Goal: Task Accomplishment & Management: Manage account settings

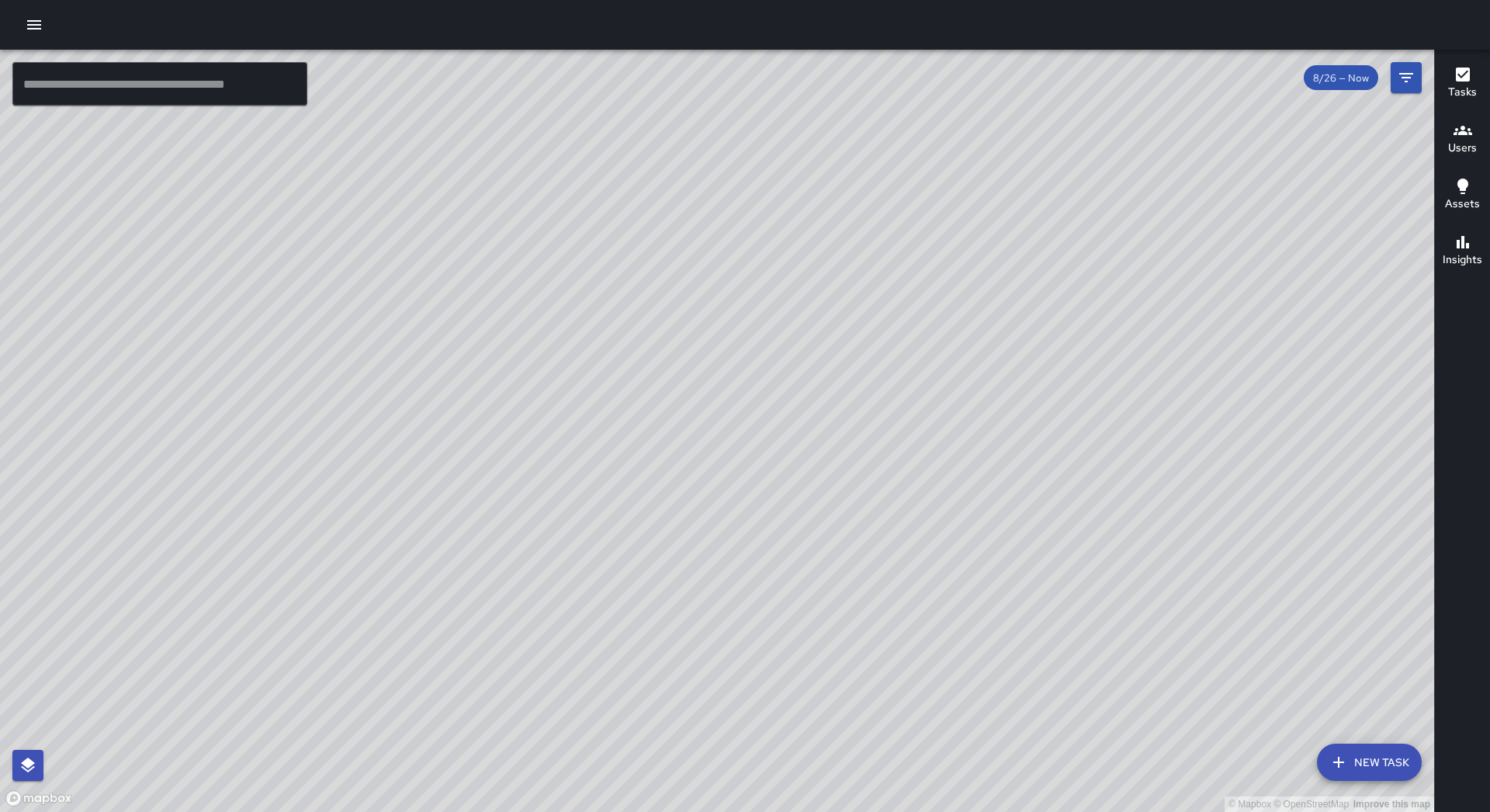
drag, startPoint x: 1205, startPoint y: 365, endPoint x: 479, endPoint y: 658, distance: 782.9
click at [454, 722] on div "© Mapbox © OpenStreetMap Improve this map" at bounding box center [717, 430] width 1434 height 762
drag, startPoint x: 447, startPoint y: 480, endPoint x: 757, endPoint y: 401, distance: 319.9
click at [757, 401] on div "© Mapbox © OpenStreetMap Improve this map" at bounding box center [717, 430] width 1434 height 762
drag, startPoint x: 283, startPoint y: 407, endPoint x: 402, endPoint y: 406, distance: 119.0
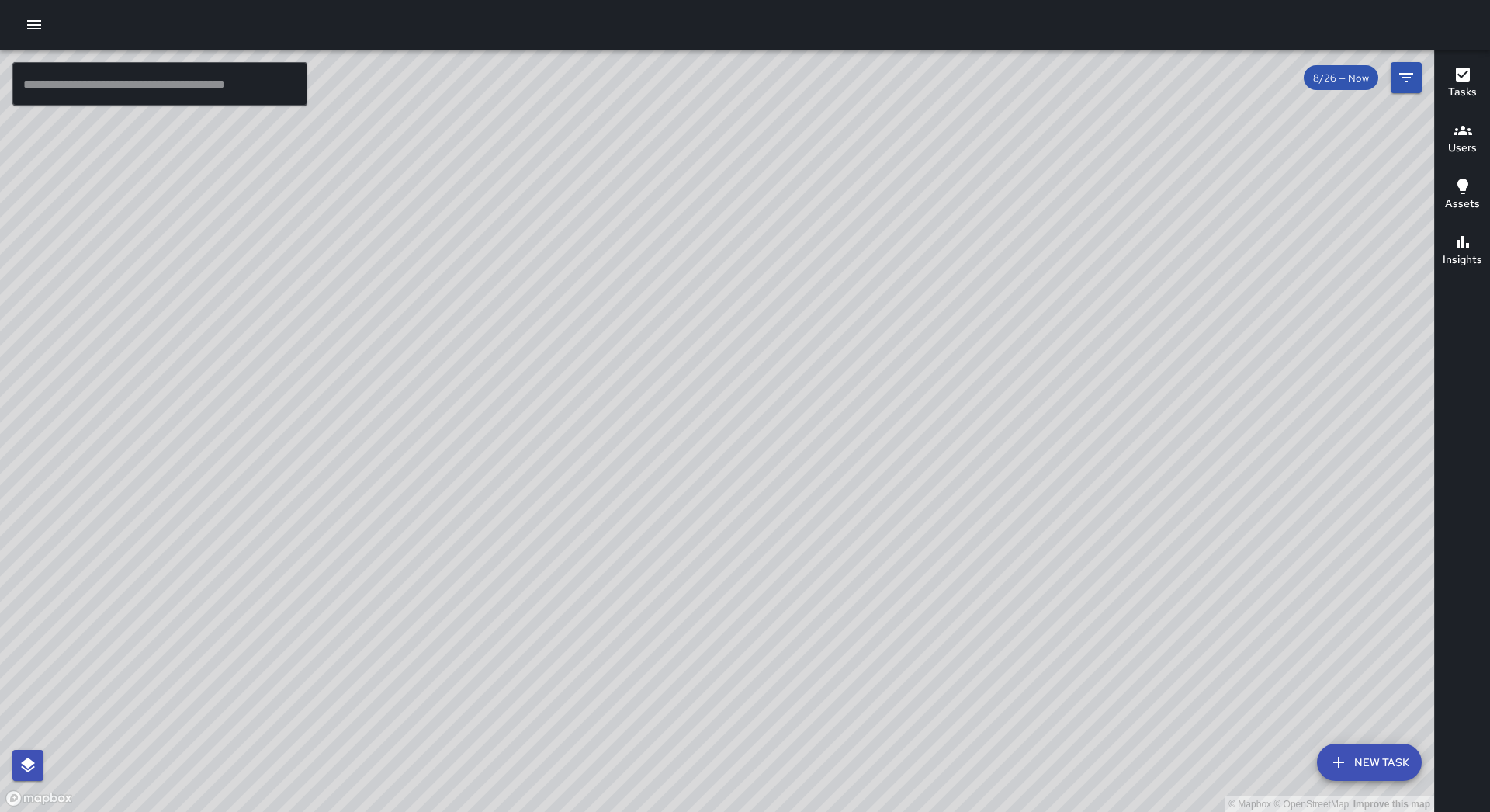
click at [402, 406] on div "© Mapbox © OpenStreetMap Improve this map" at bounding box center [717, 430] width 1434 height 762
click at [28, 31] on icon "button" at bounding box center [34, 25] width 19 height 19
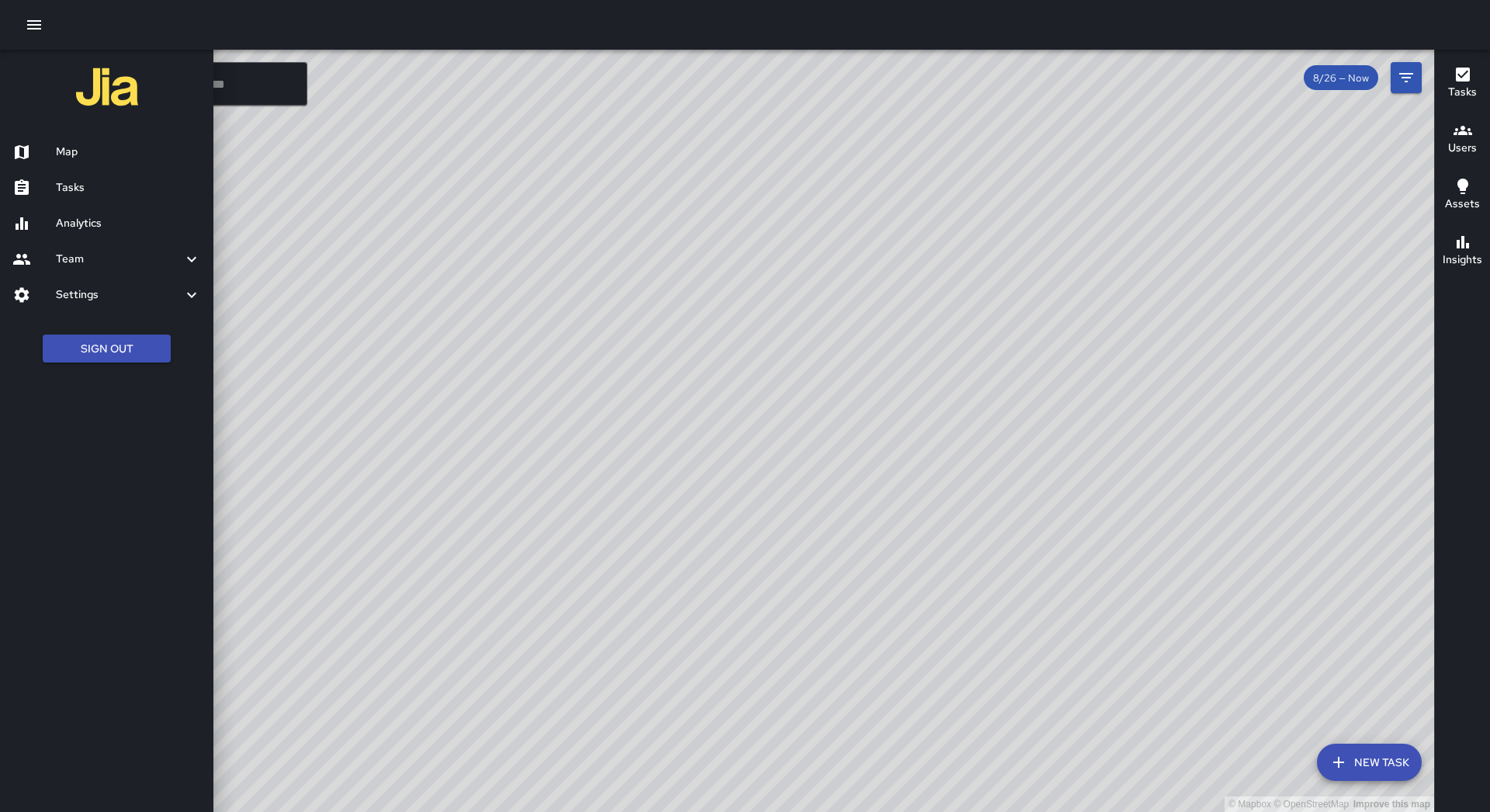
click at [83, 180] on h6 "Tasks" at bounding box center [129, 187] width 146 height 17
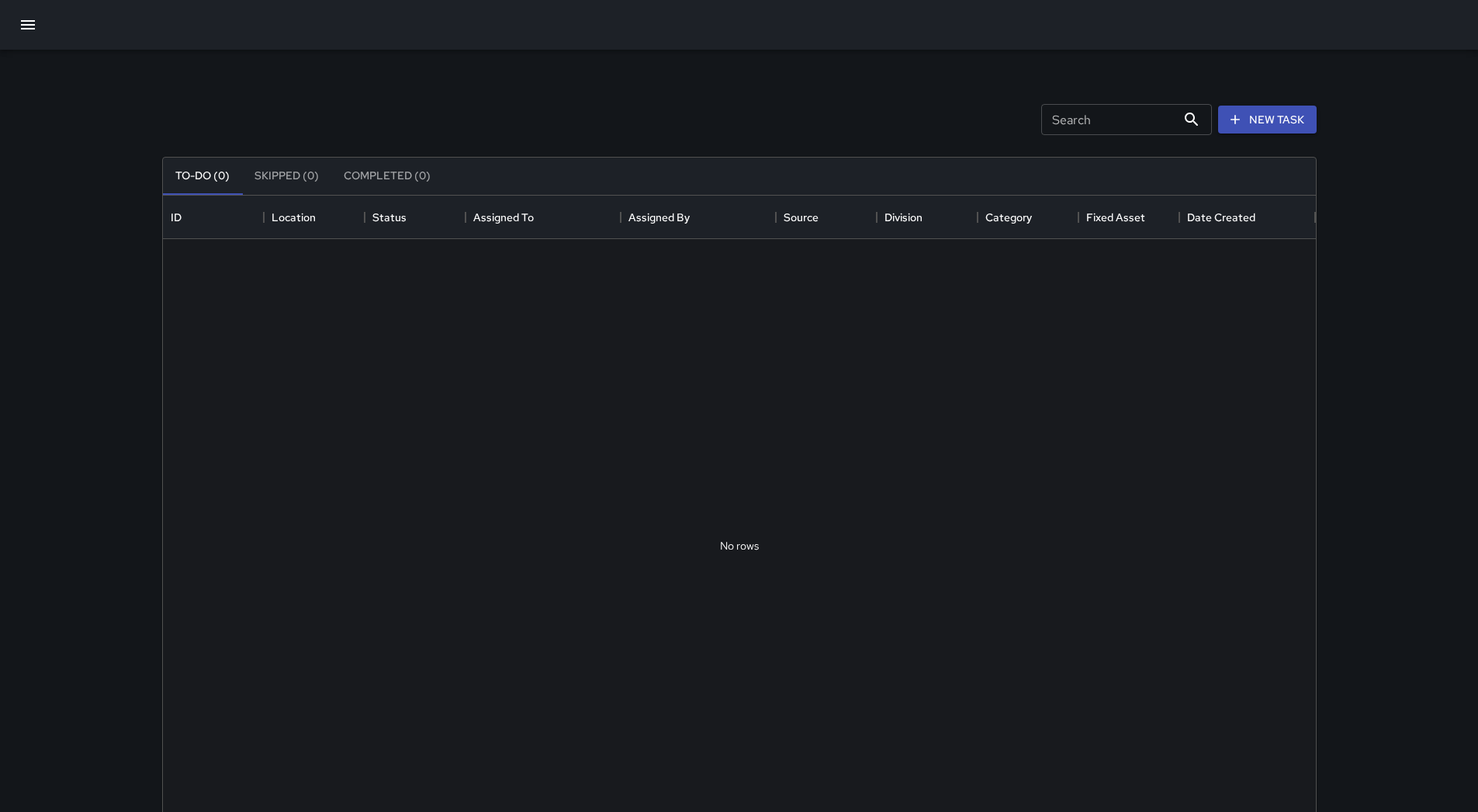
scroll to position [646, 1141]
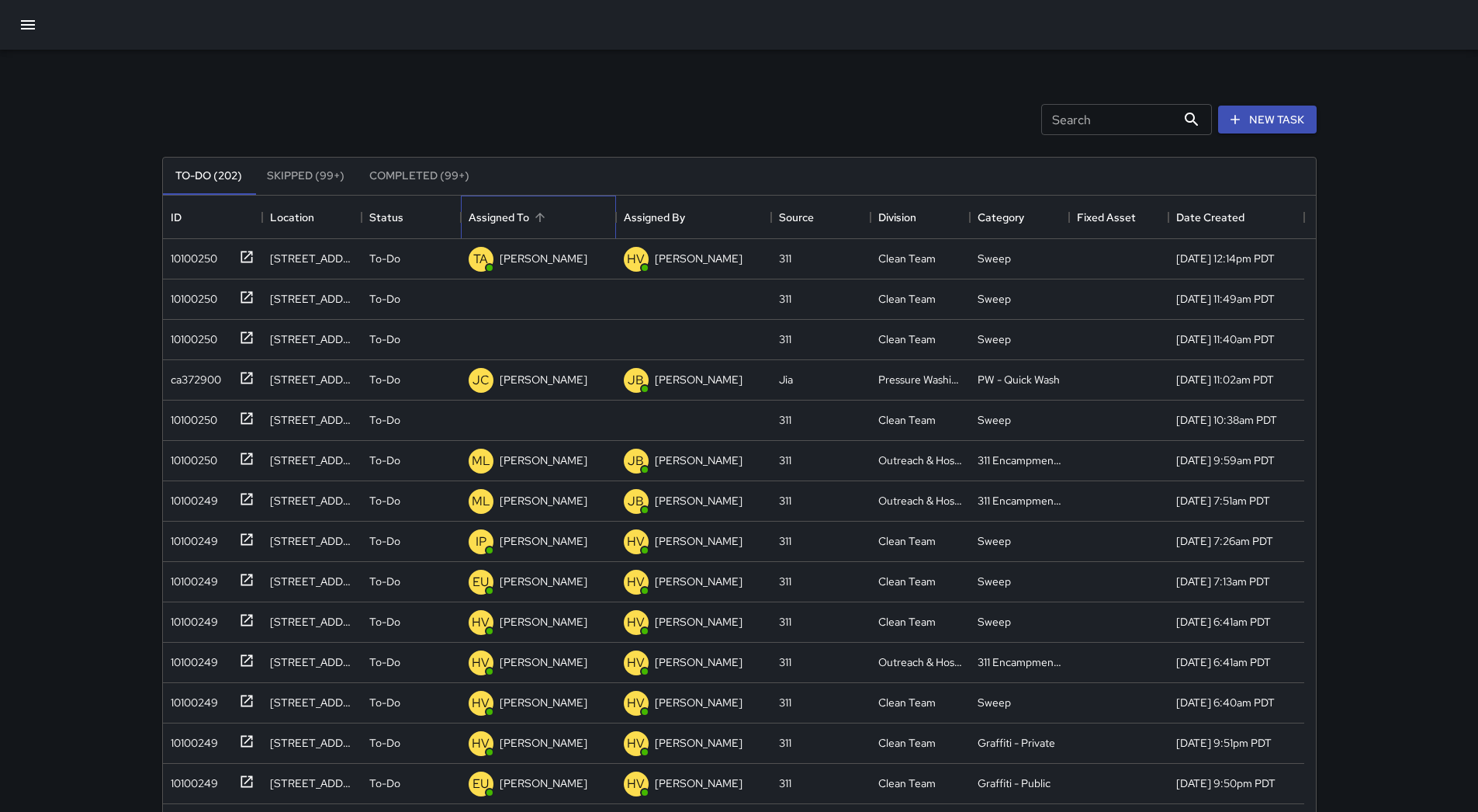
click at [584, 215] on div "Assigned To" at bounding box center [538, 217] width 140 height 44
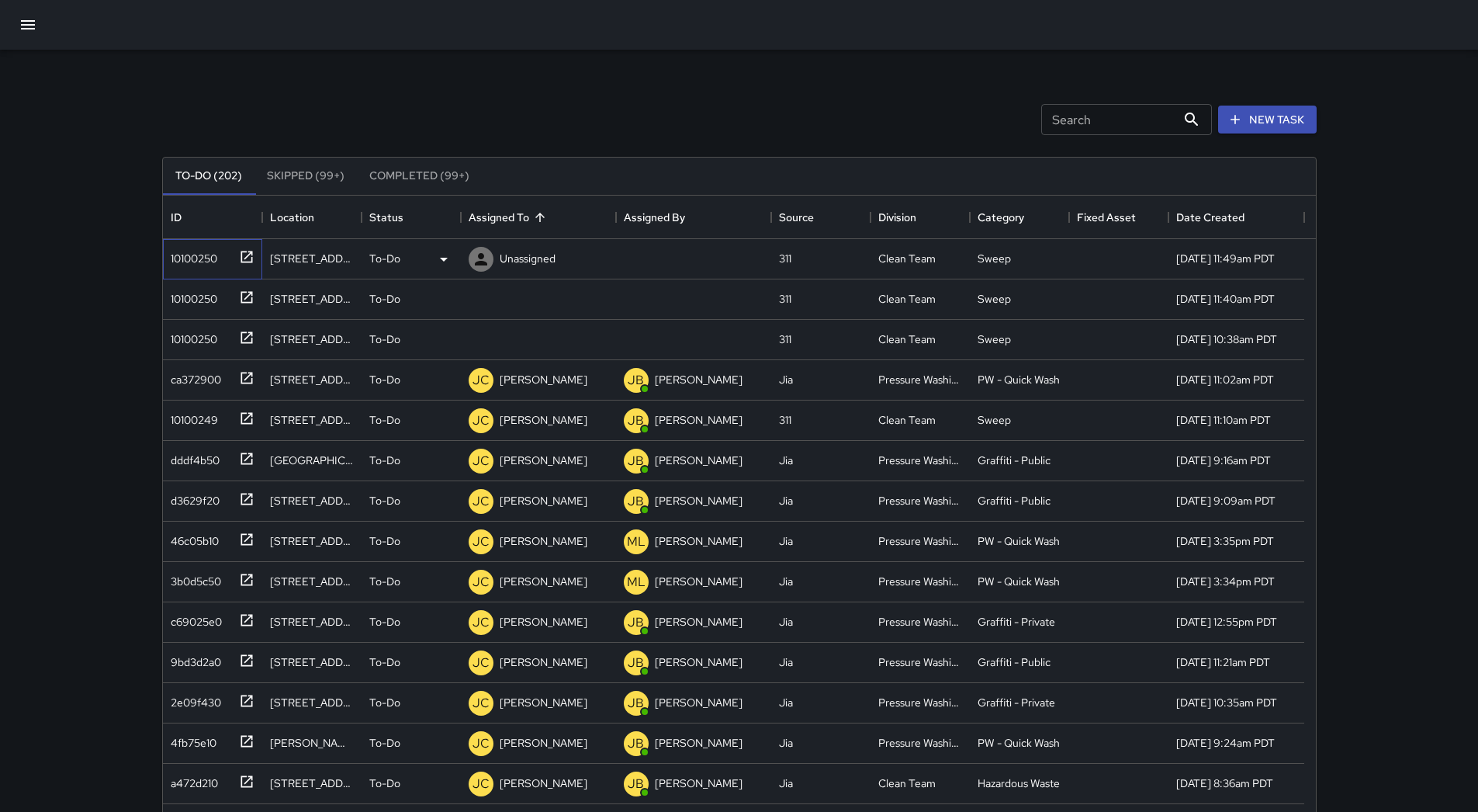
drag, startPoint x: 169, startPoint y: 265, endPoint x: 177, endPoint y: 264, distance: 8.1
click at [173, 265] on div "10100250" at bounding box center [190, 255] width 53 height 22
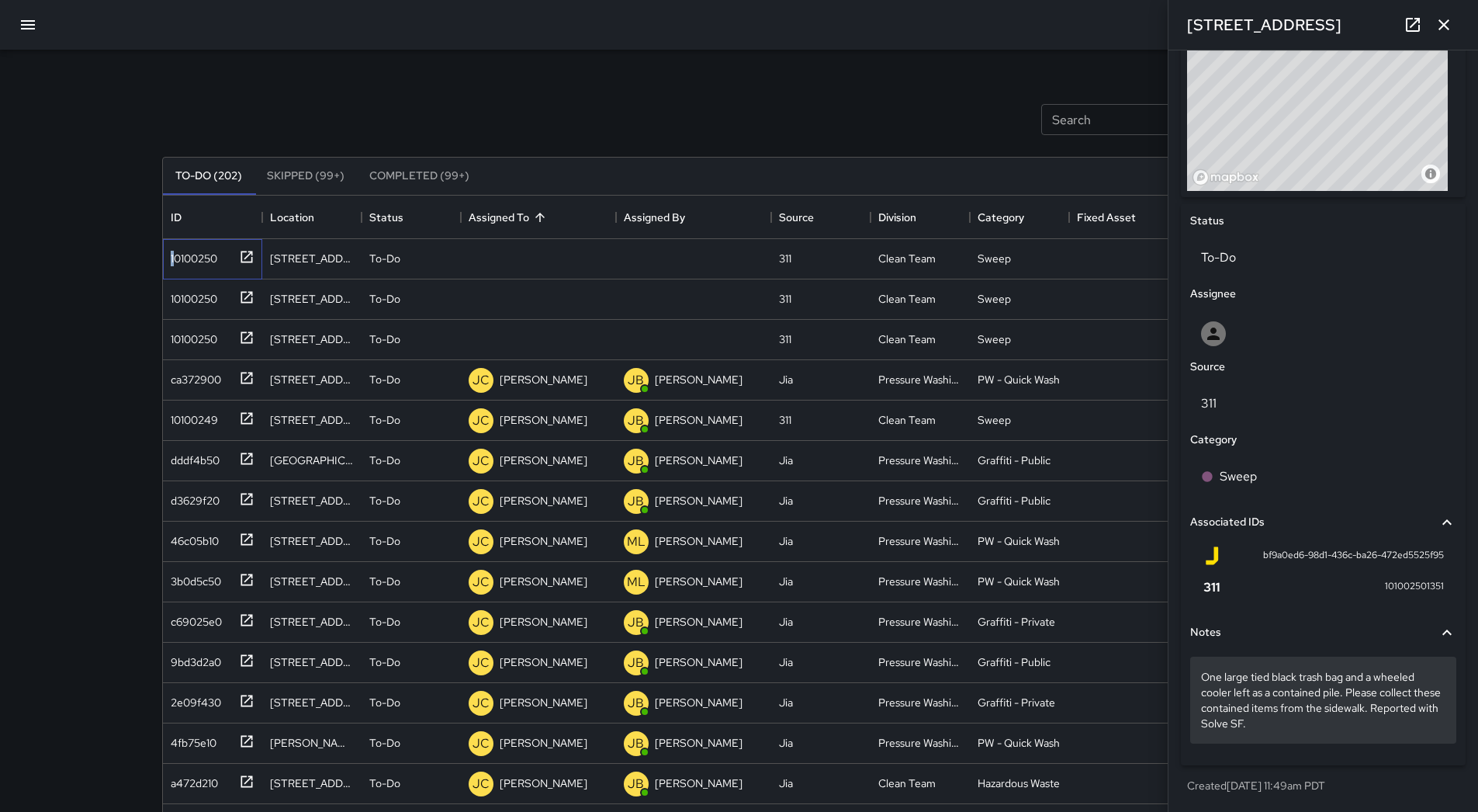
scroll to position [78, 0]
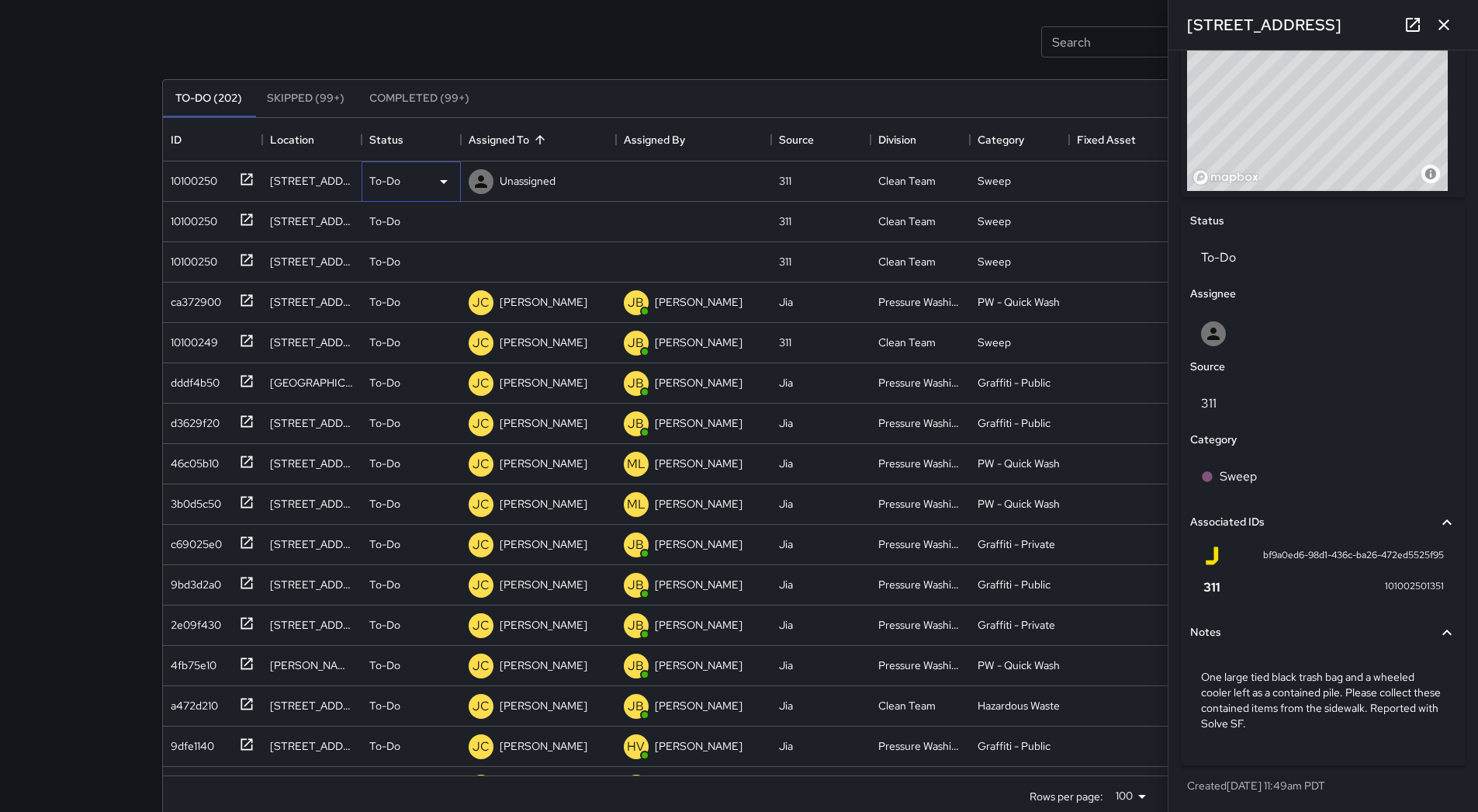
click at [434, 189] on div "To-Do" at bounding box center [412, 181] width 84 height 19
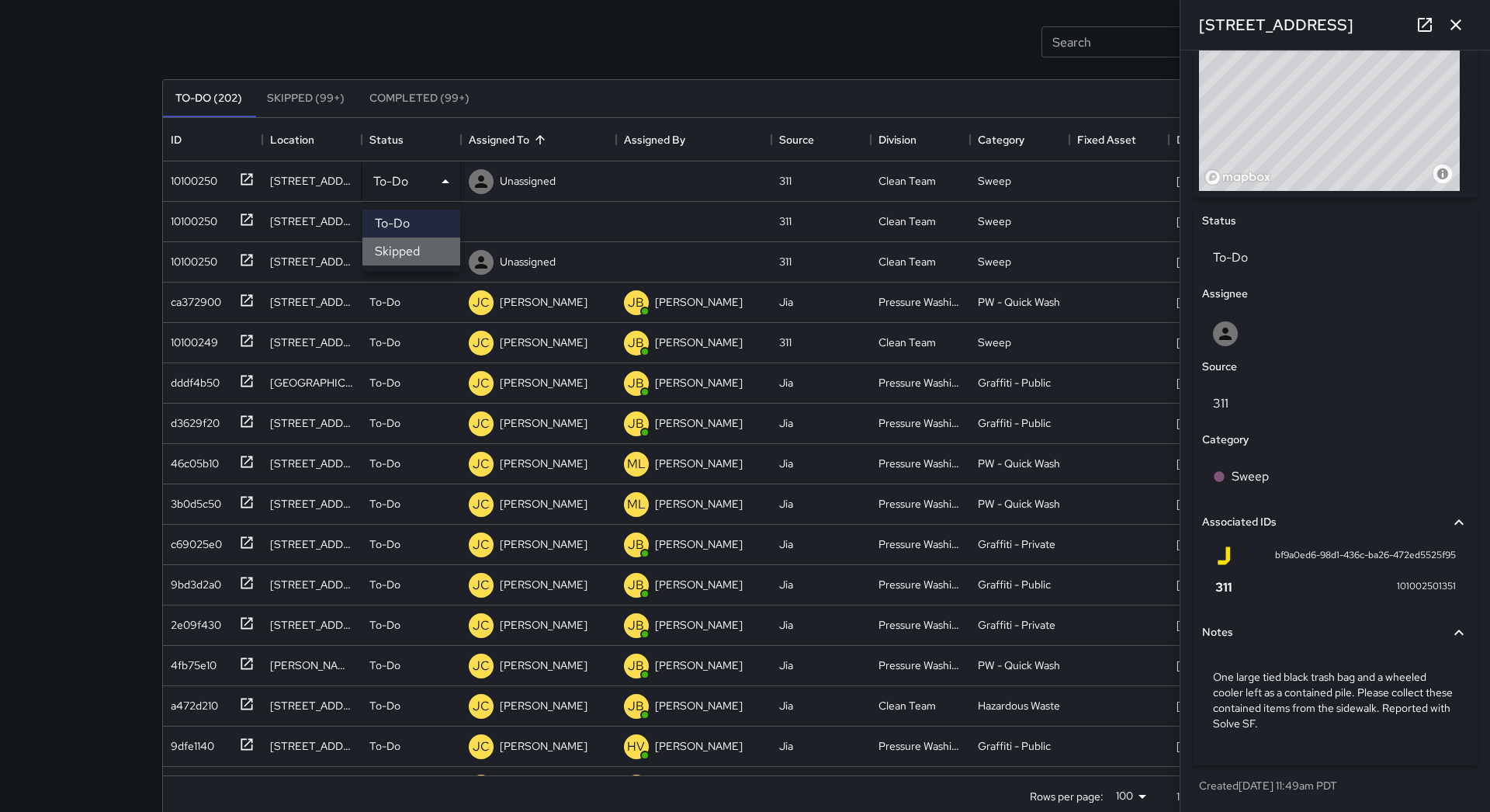
click at [420, 241] on li "Skipped" at bounding box center [412, 251] width 98 height 28
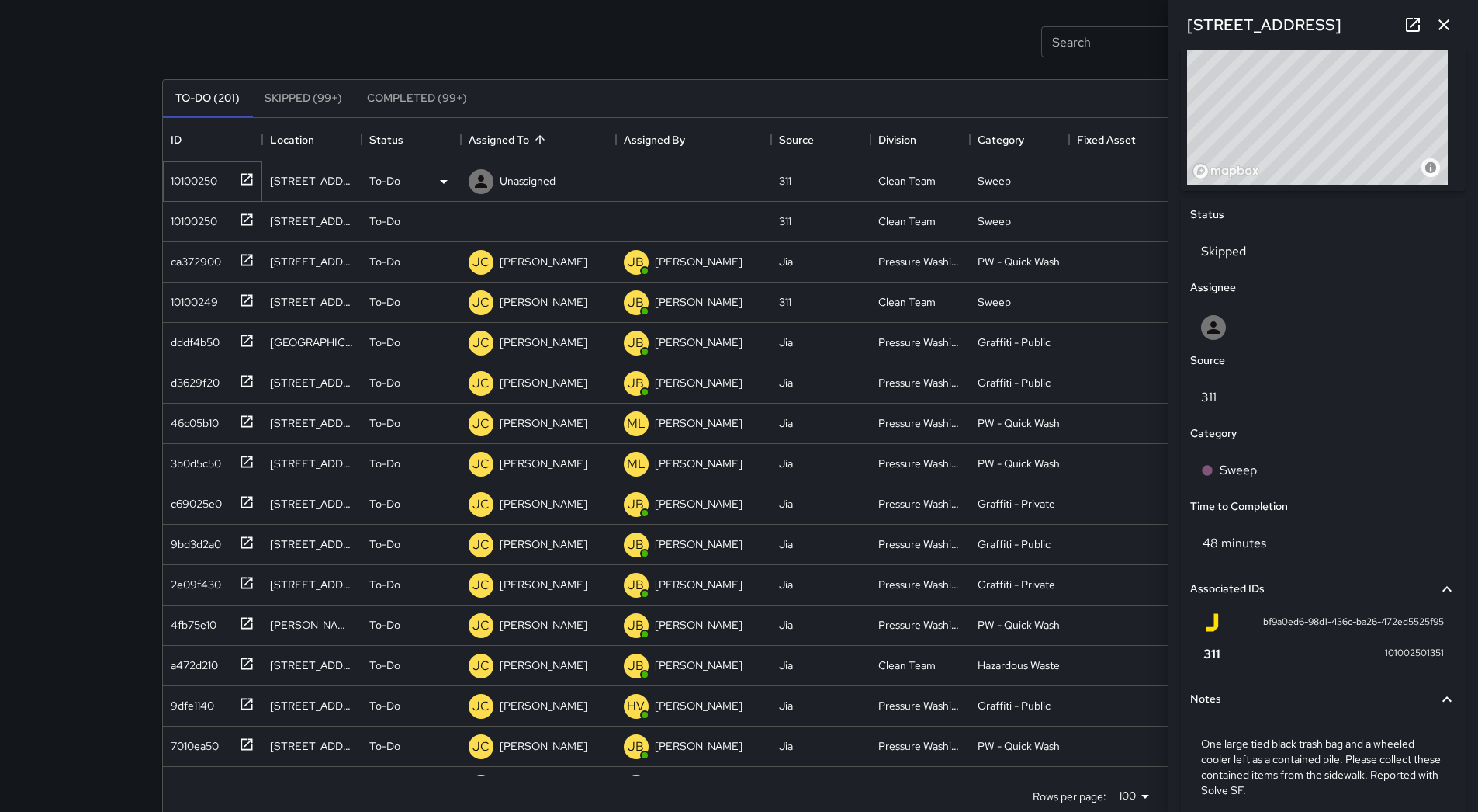
click at [206, 176] on div "10100250" at bounding box center [190, 177] width 53 height 22
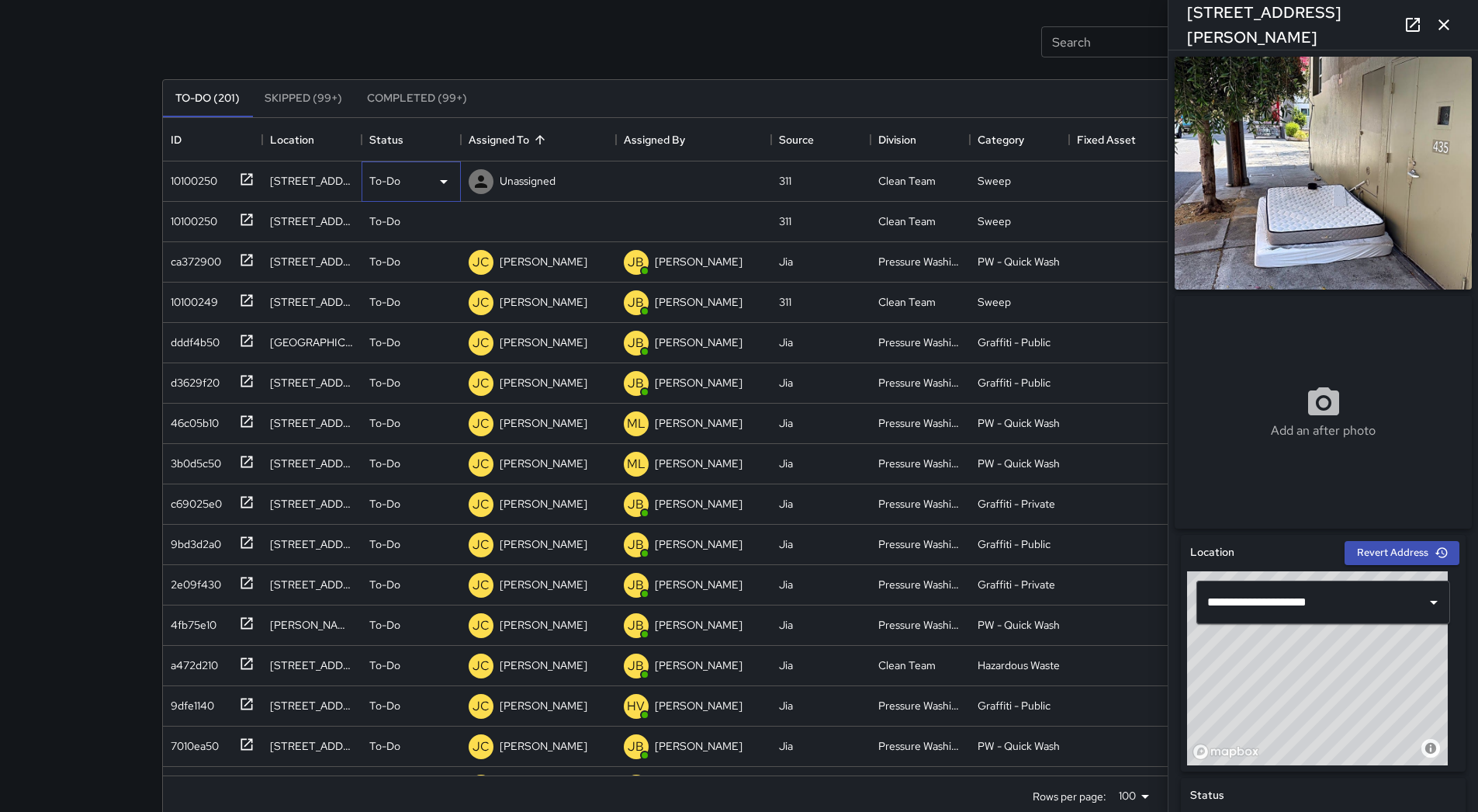
click at [451, 184] on icon at bounding box center [443, 181] width 19 height 19
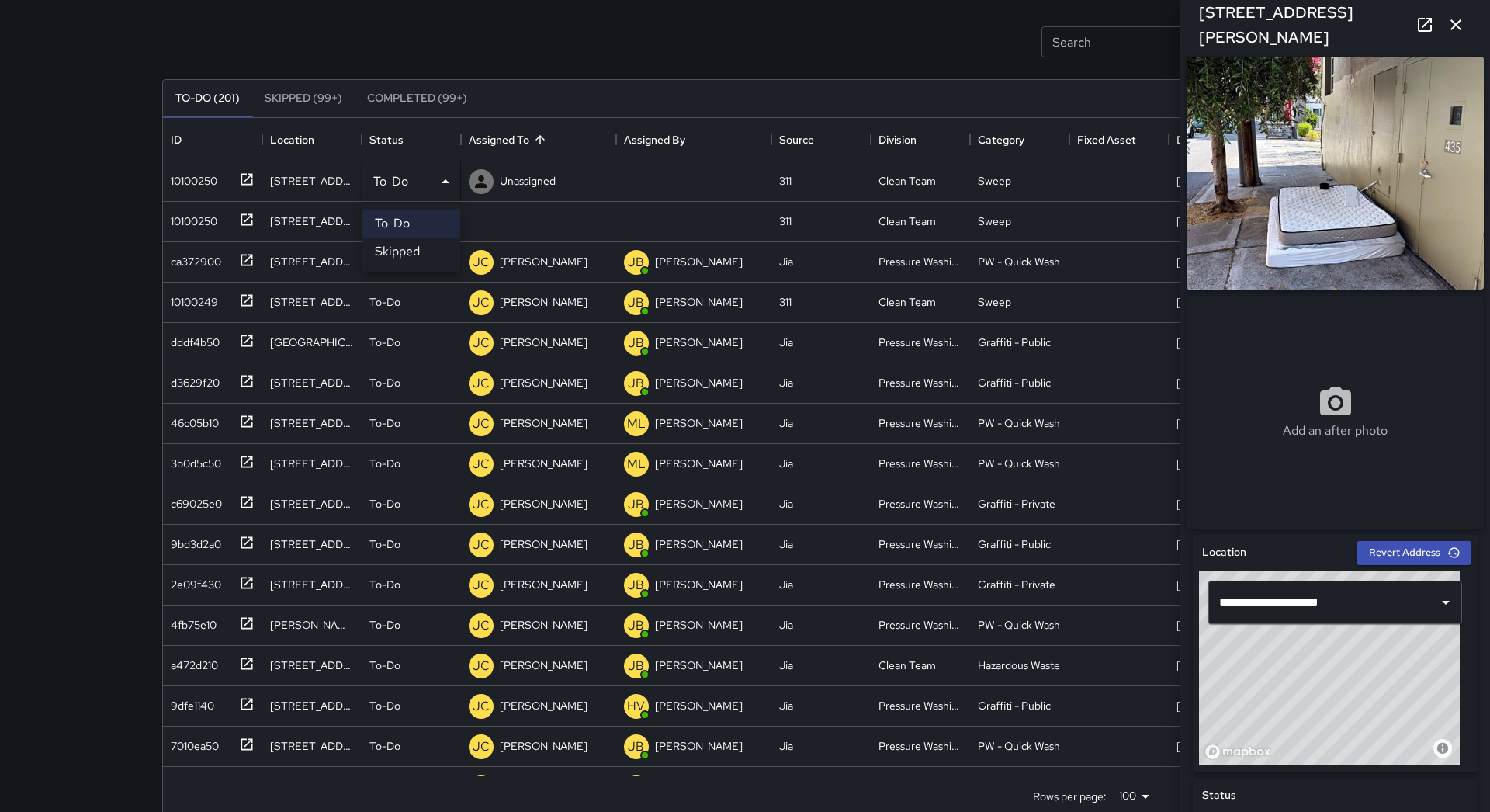
click at [397, 255] on li "Skipped" at bounding box center [412, 251] width 98 height 28
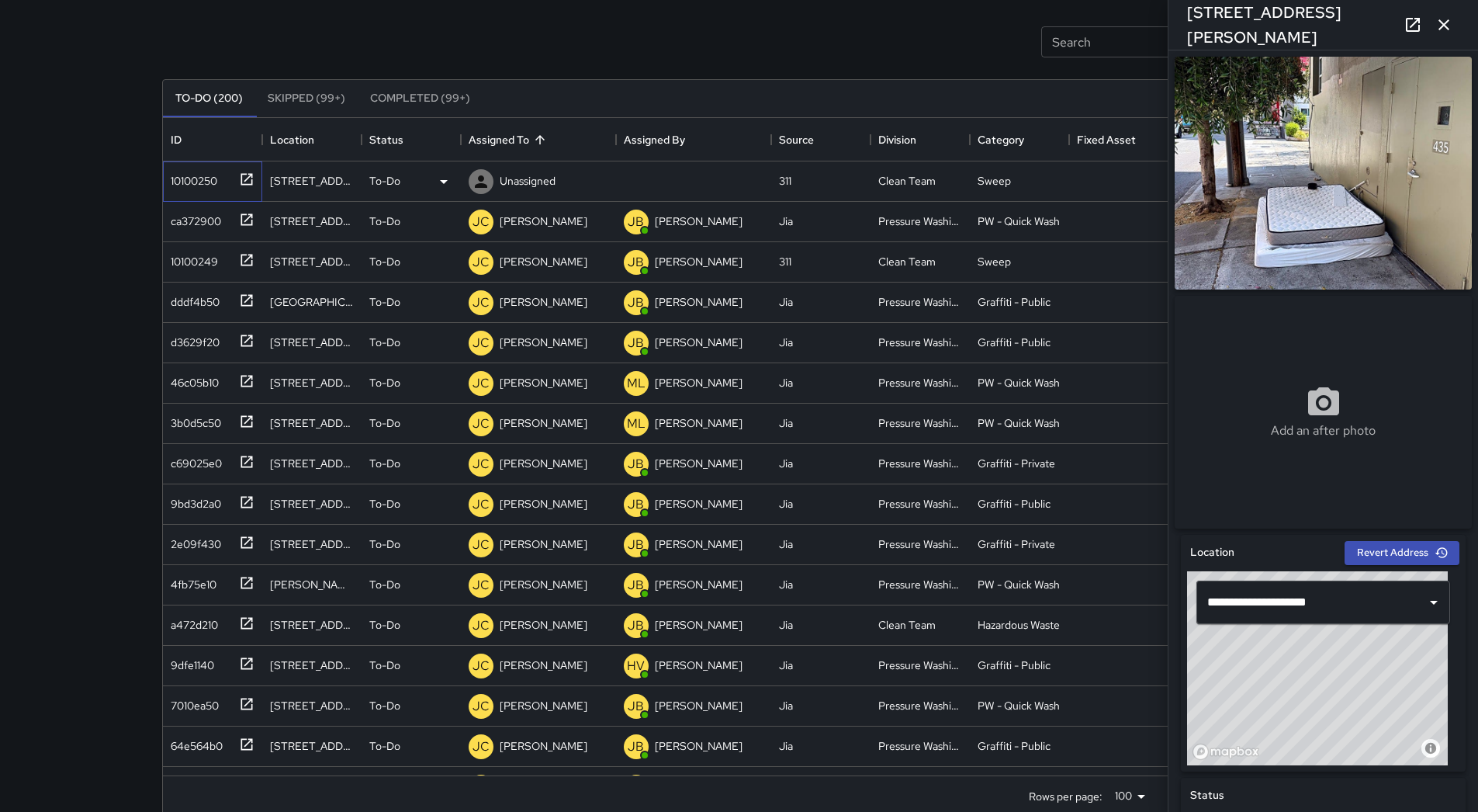
click at [192, 183] on div "10100250" at bounding box center [190, 177] width 53 height 22
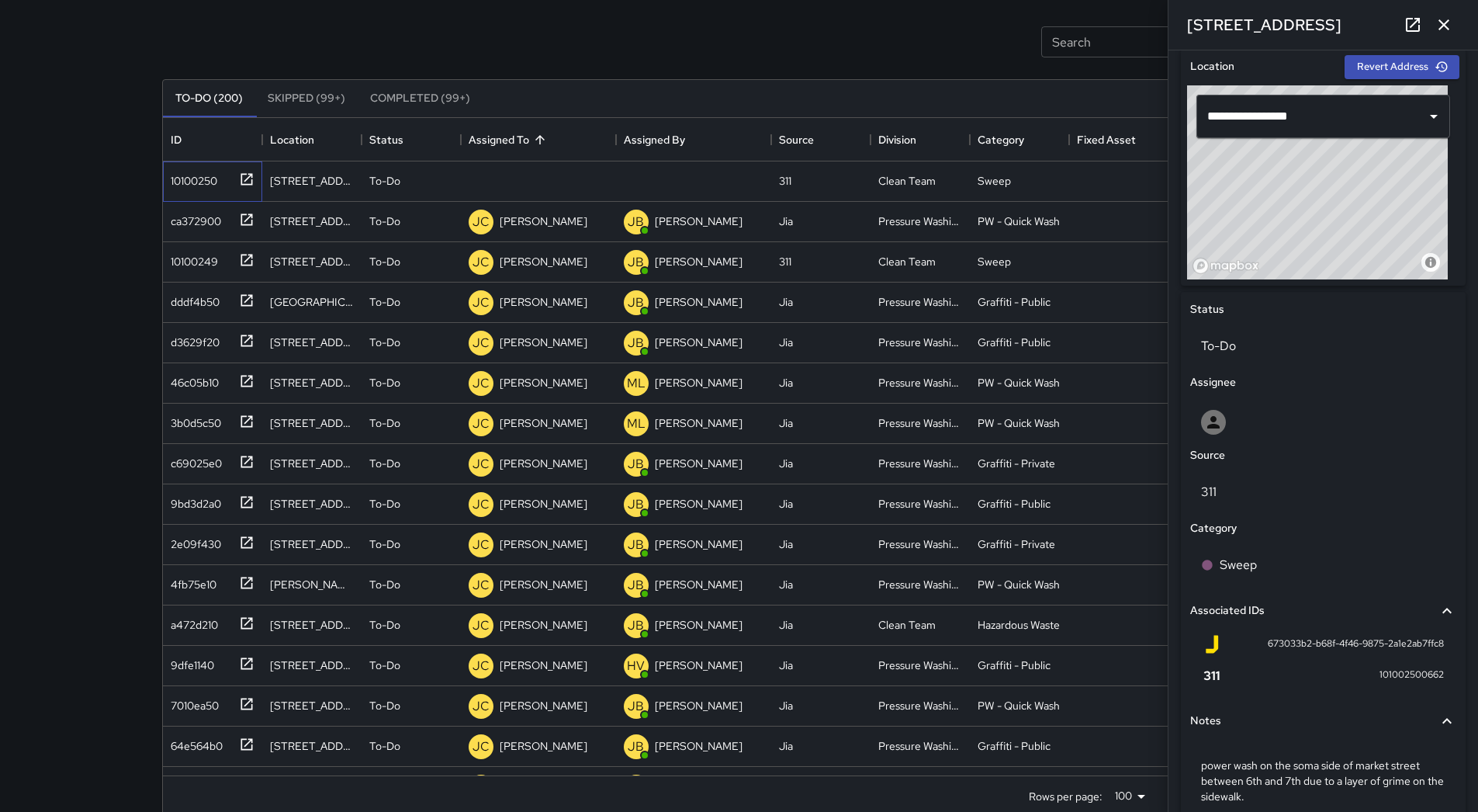
scroll to position [565, 0]
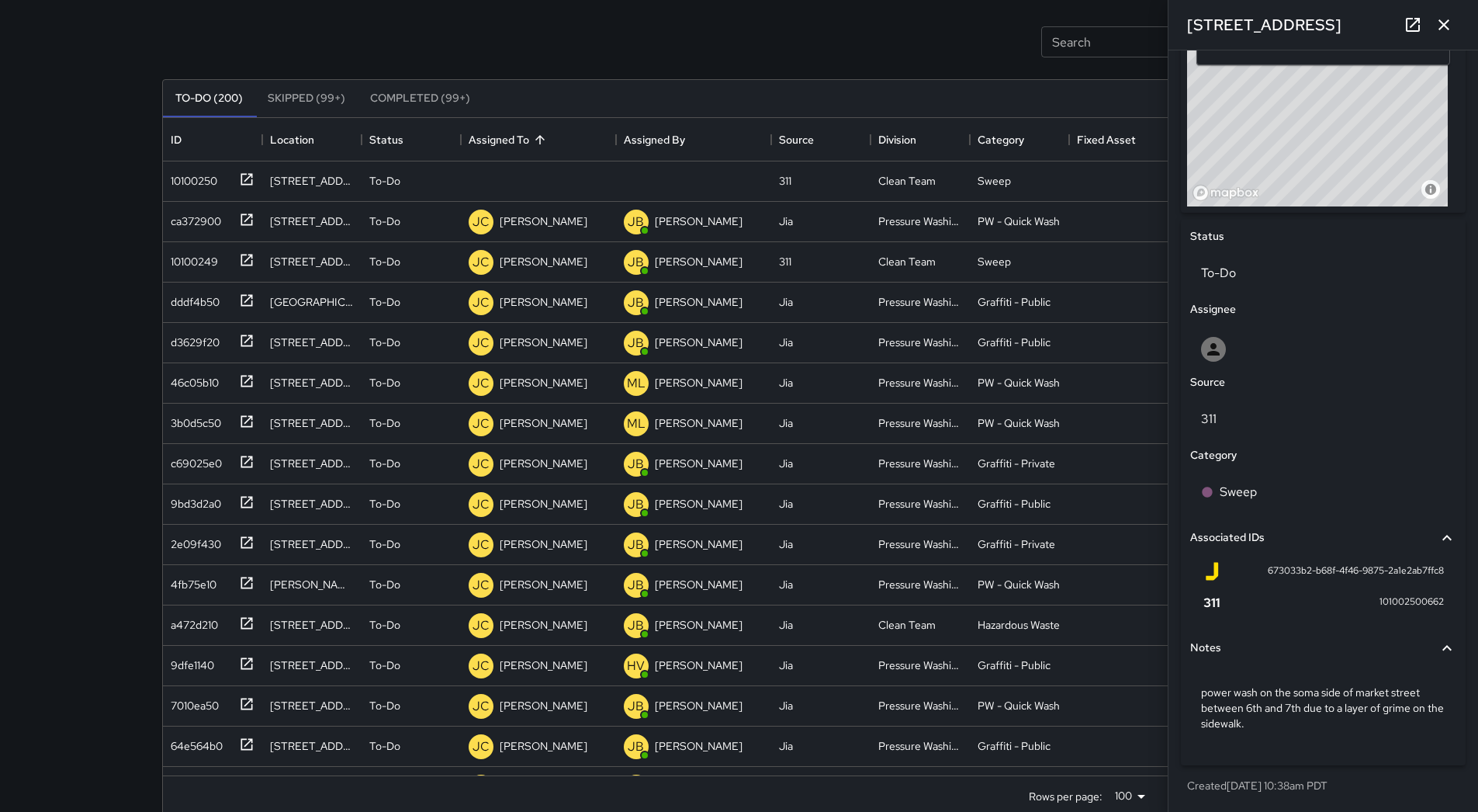
click at [1439, 26] on icon "button" at bounding box center [1444, 25] width 19 height 19
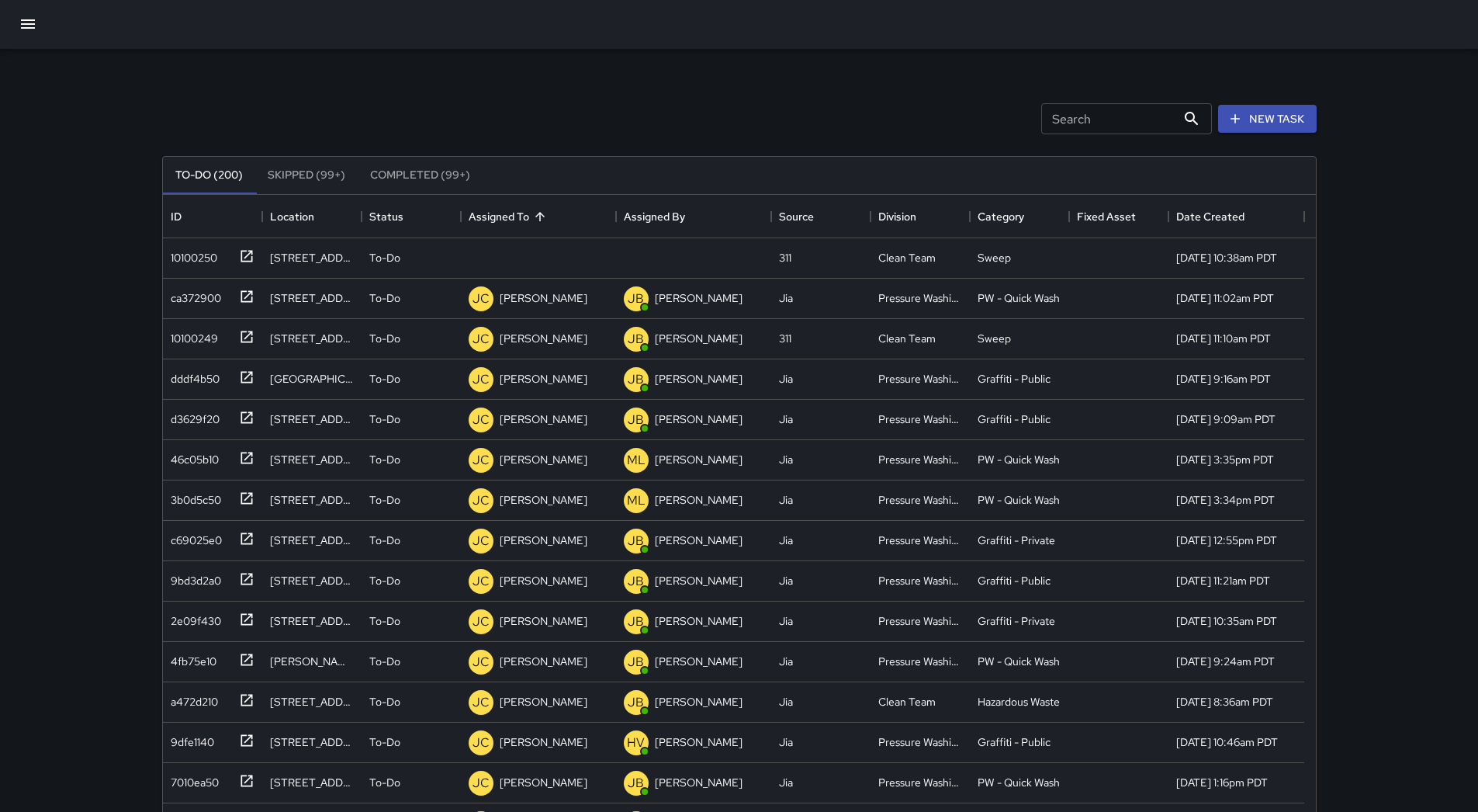
scroll to position [0, 0]
click at [541, 253] on p "Unassigned" at bounding box center [527, 259] width 56 height 16
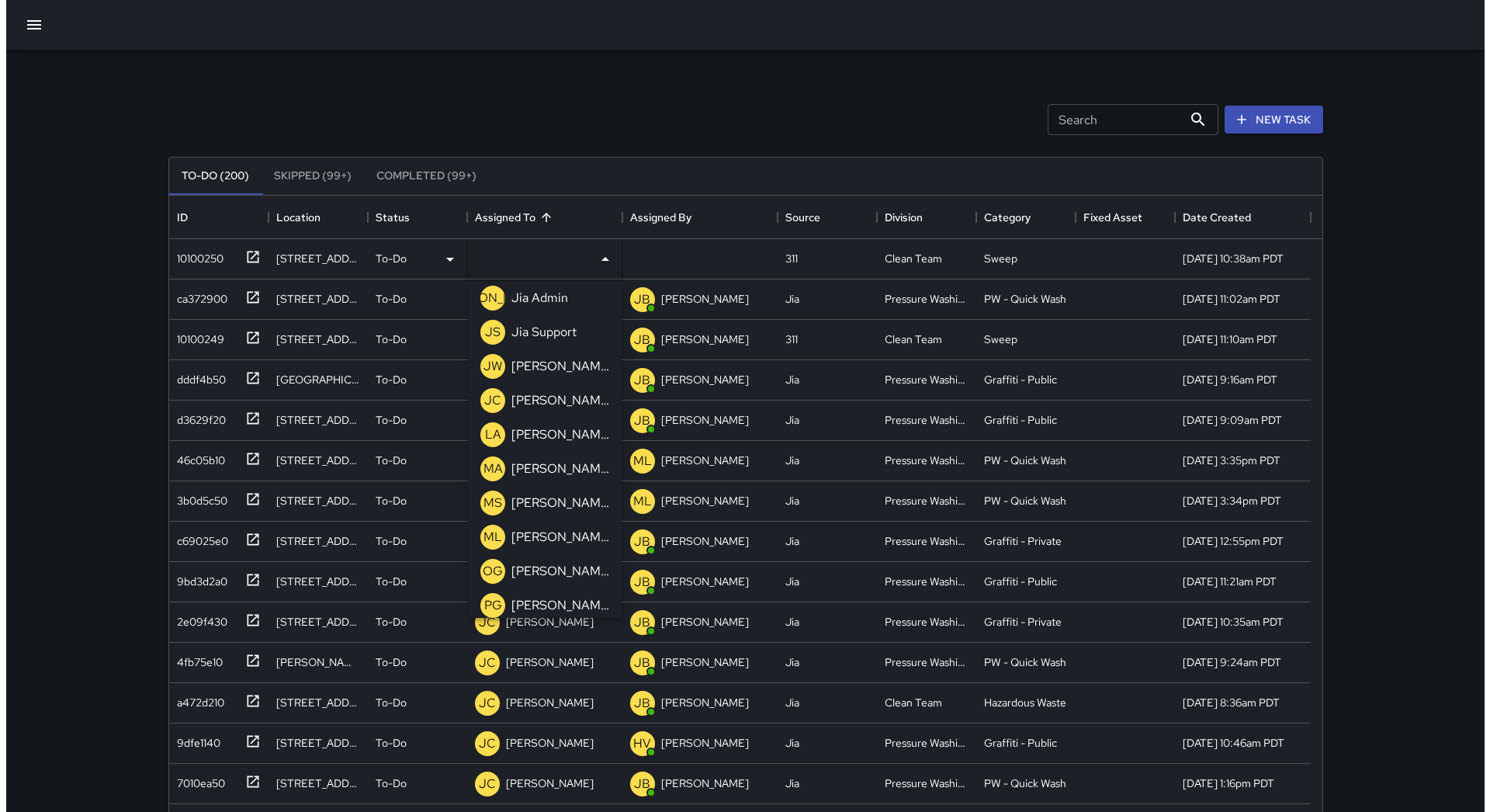
scroll to position [388, 0]
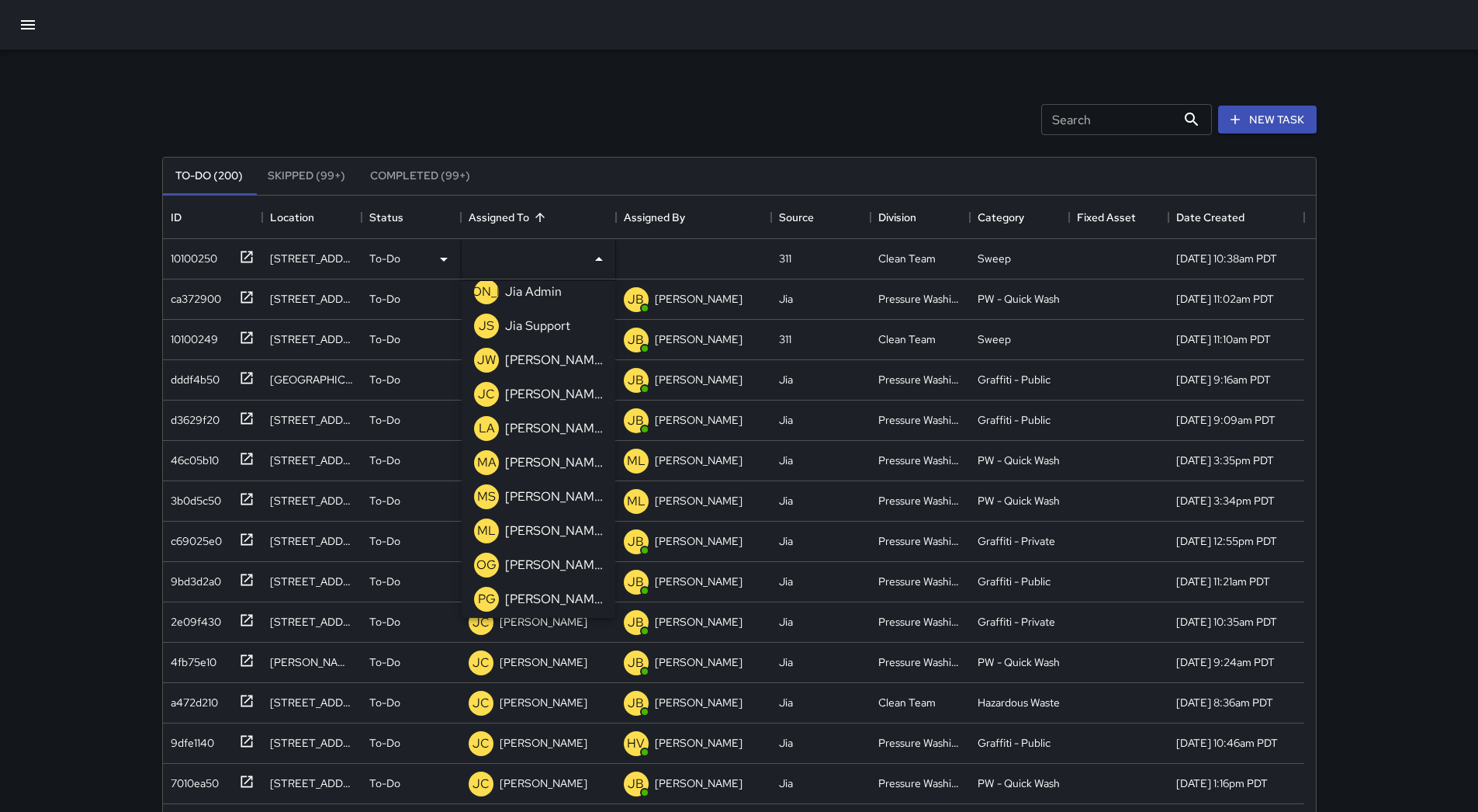
click at [547, 389] on p "[PERSON_NAME]" at bounding box center [554, 394] width 98 height 19
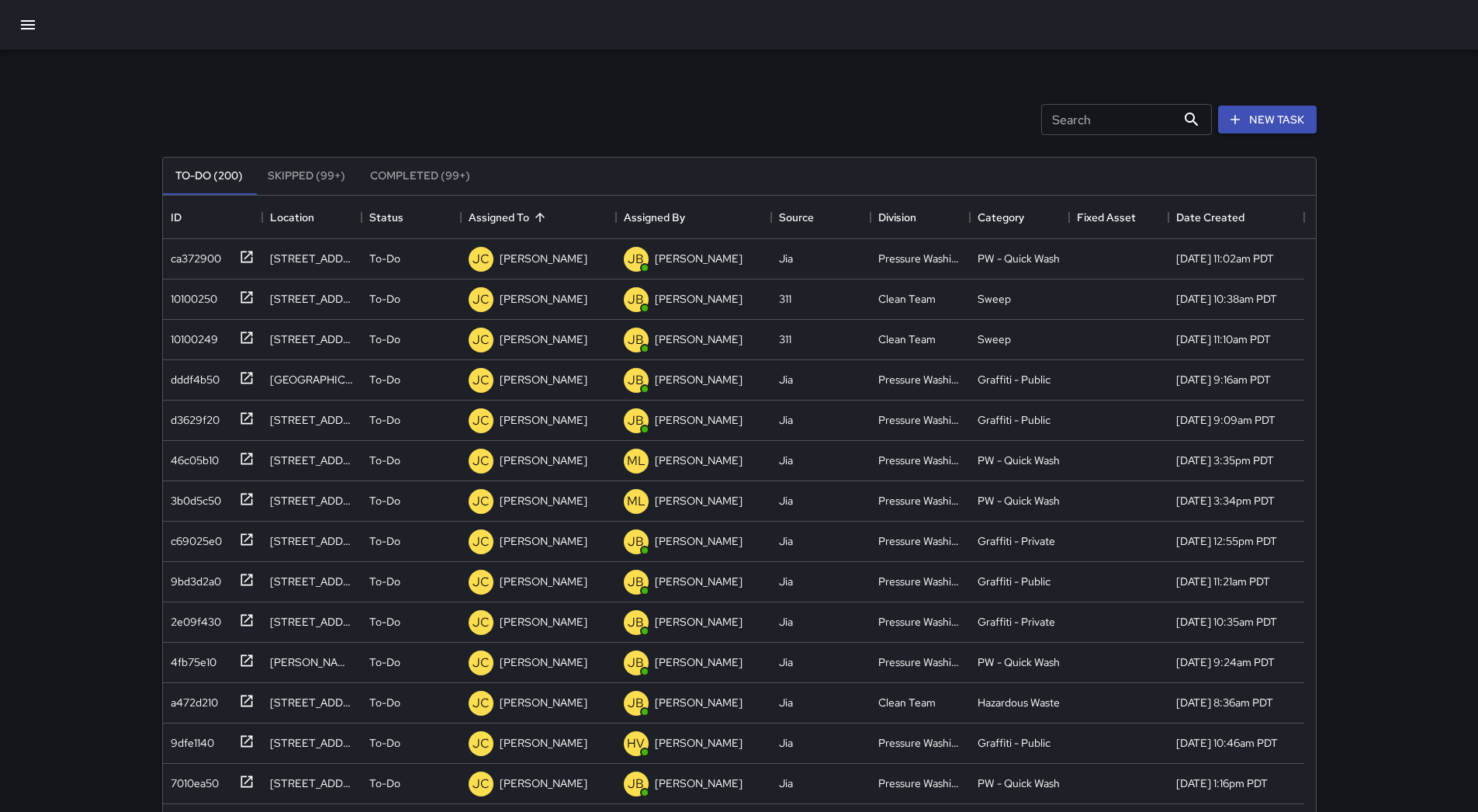
click at [24, 30] on icon "button" at bounding box center [28, 25] width 19 height 19
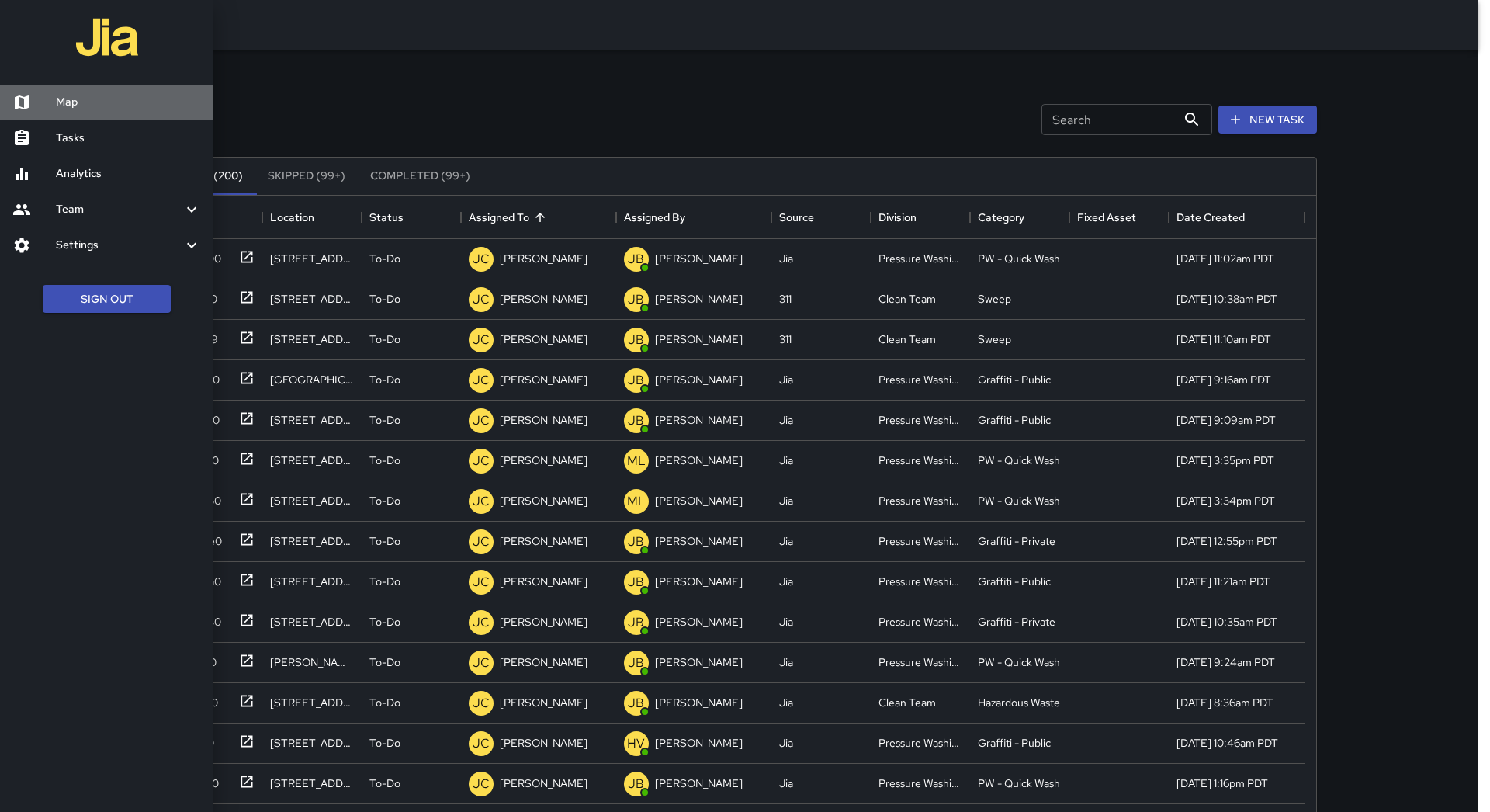
click at [81, 114] on link "Map" at bounding box center [107, 103] width 213 height 36
